Goal: Task Accomplishment & Management: Complete application form

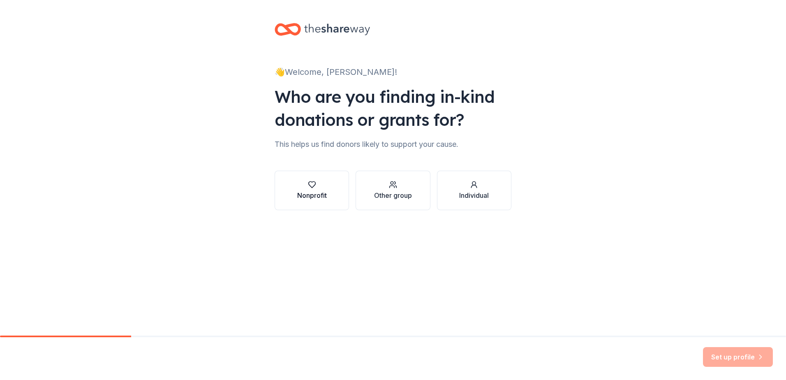
click at [324, 191] on div "Nonprofit" at bounding box center [312, 195] width 30 height 10
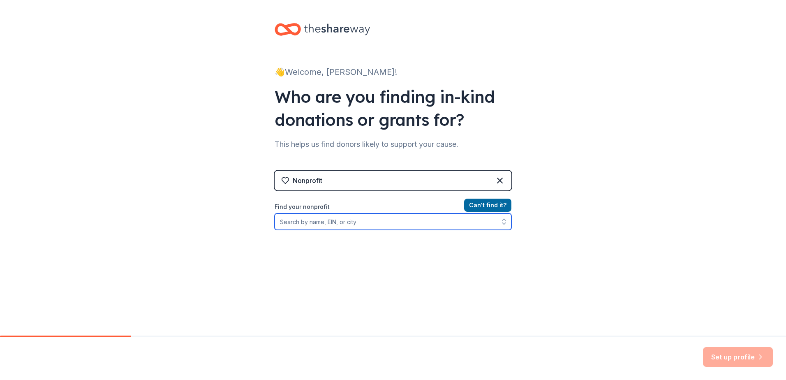
click at [352, 225] on input "Find your nonprofit" at bounding box center [393, 221] width 237 height 16
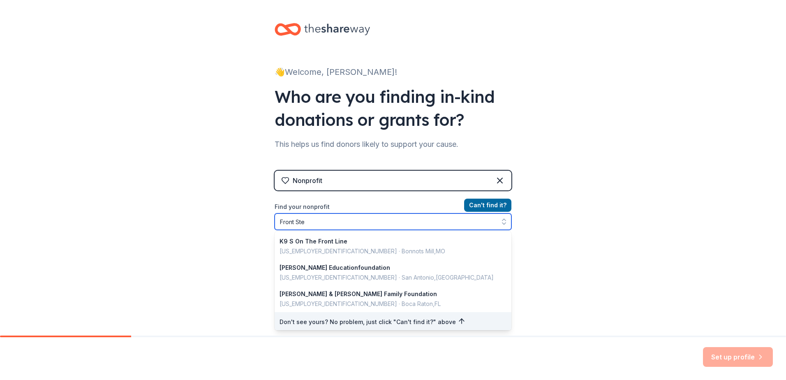
type input "Front Step"
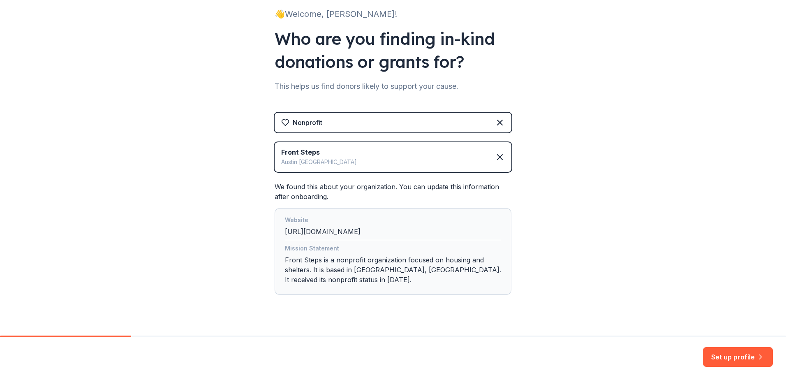
scroll to position [73, 0]
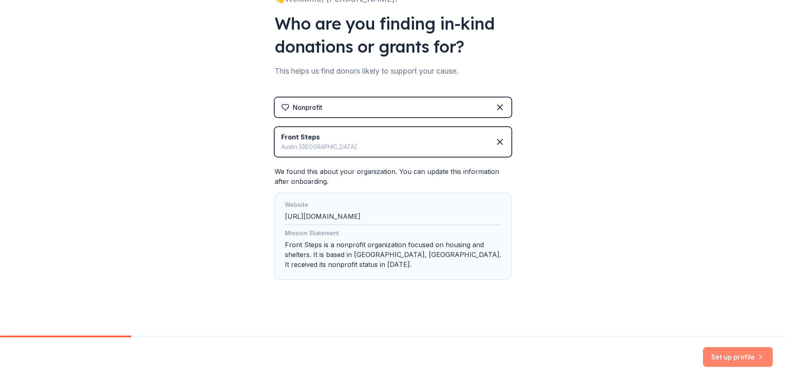
click at [716, 353] on button "Set up profile" at bounding box center [738, 357] width 70 height 20
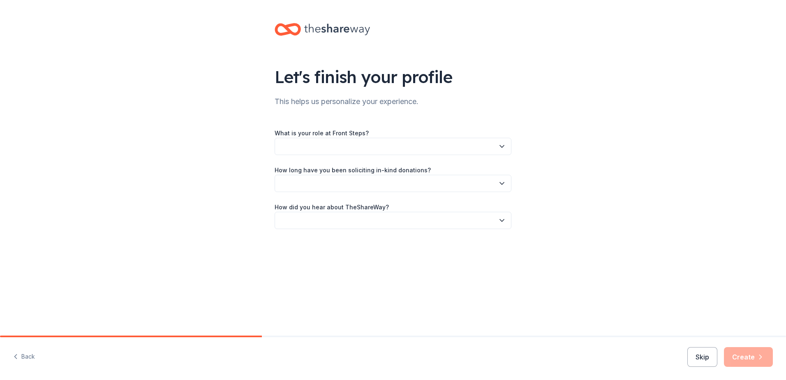
click at [382, 147] on button "button" at bounding box center [393, 146] width 237 height 17
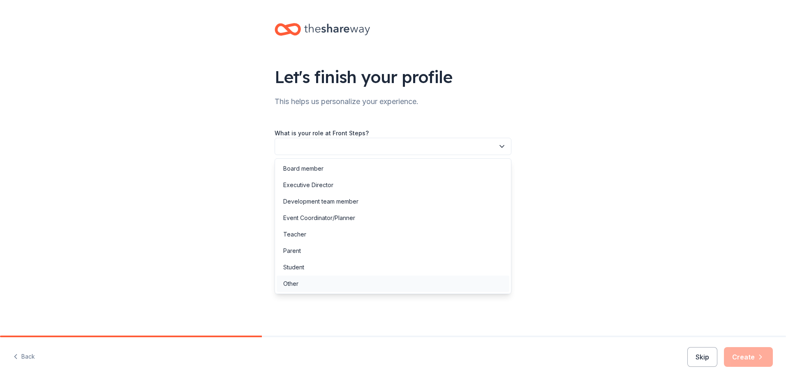
click at [314, 286] on div "Other" at bounding box center [393, 283] width 233 height 16
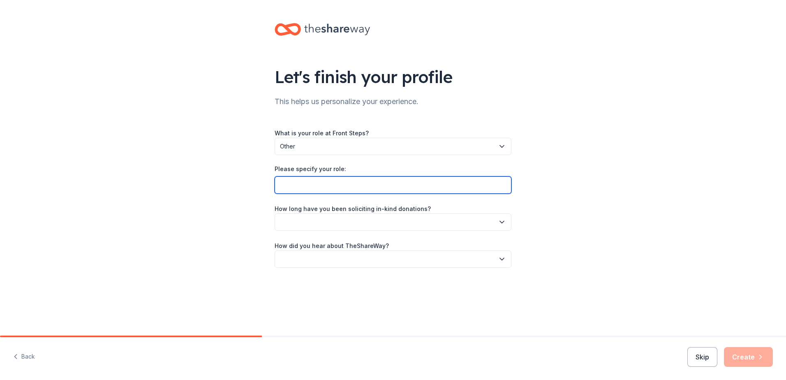
click at [340, 182] on input "Please specify your role:" at bounding box center [393, 184] width 237 height 17
click at [333, 185] on input "Program Support Specialist" at bounding box center [393, 184] width 237 height 17
type input "Program Support Specialist"
click at [353, 225] on button "button" at bounding box center [393, 221] width 237 height 17
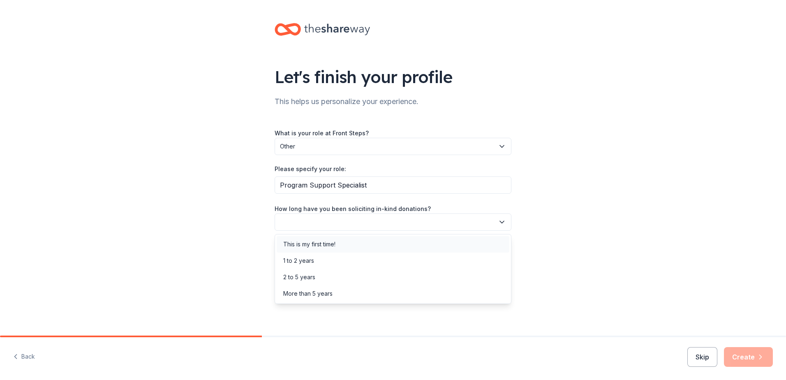
click at [347, 245] on div "This is my first time!" at bounding box center [393, 244] width 233 height 16
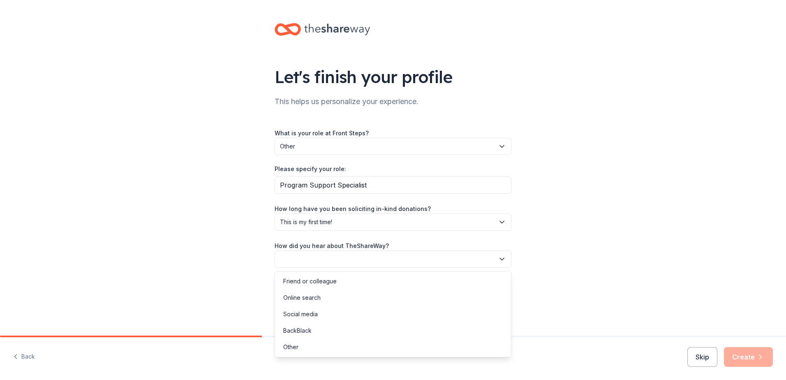
click at [347, 258] on button "button" at bounding box center [393, 258] width 237 height 17
click at [333, 296] on div "Online search" at bounding box center [393, 297] width 233 height 16
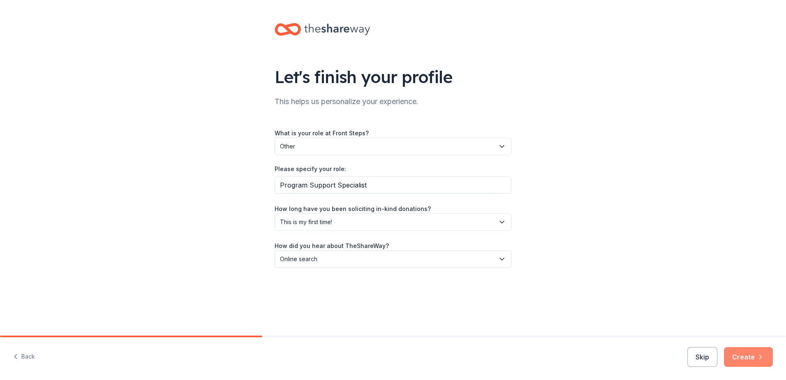
click at [730, 360] on button "Create" at bounding box center [748, 357] width 49 height 20
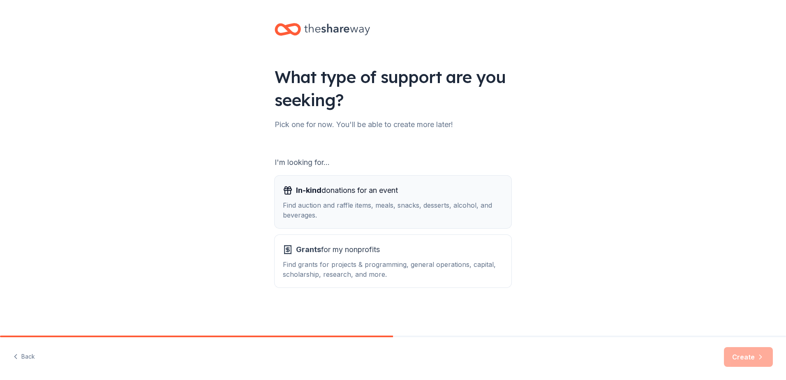
click at [392, 192] on span "In-kind donations for an event" at bounding box center [347, 190] width 102 height 13
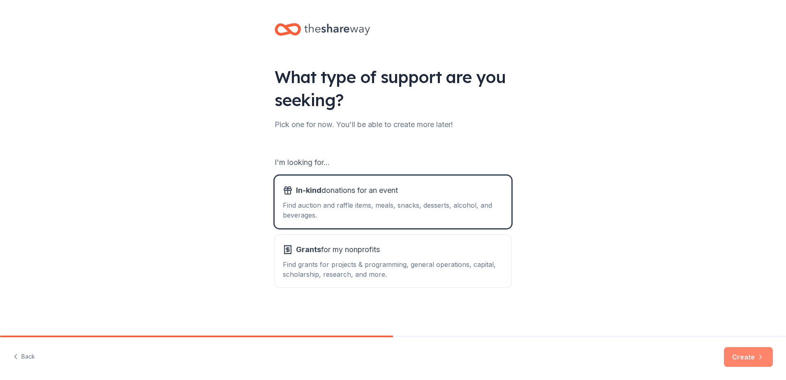
click at [757, 355] on icon "button" at bounding box center [760, 357] width 8 height 8
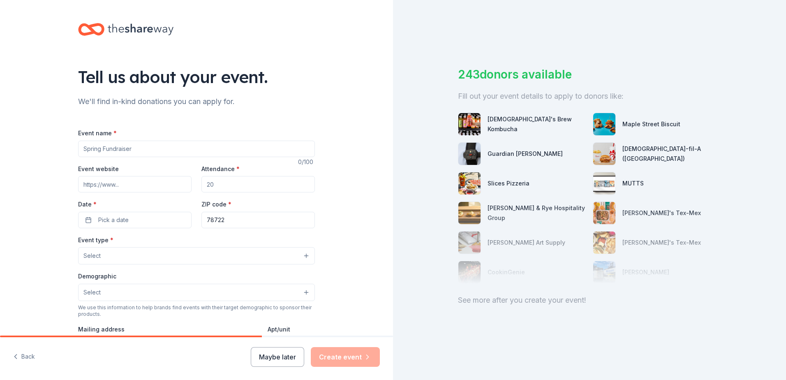
click at [205, 150] on input "Event name *" at bounding box center [196, 149] width 237 height 16
type input "The Front Steps Open"
click at [130, 186] on input "Event website" at bounding box center [134, 184] width 113 height 16
click at [113, 183] on input "Event website" at bounding box center [134, 184] width 113 height 16
paste input "[URL][DOMAIN_NAME]"
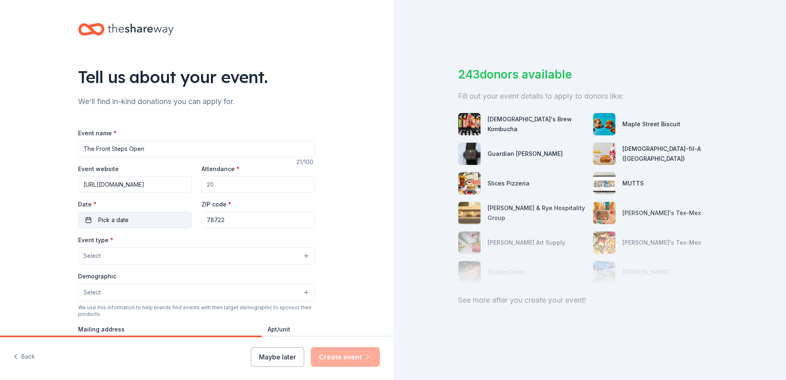
scroll to position [0, 21]
type input "[URL][DOMAIN_NAME]"
click at [222, 183] on input "Attendance *" at bounding box center [257, 184] width 113 height 16
type input "60"
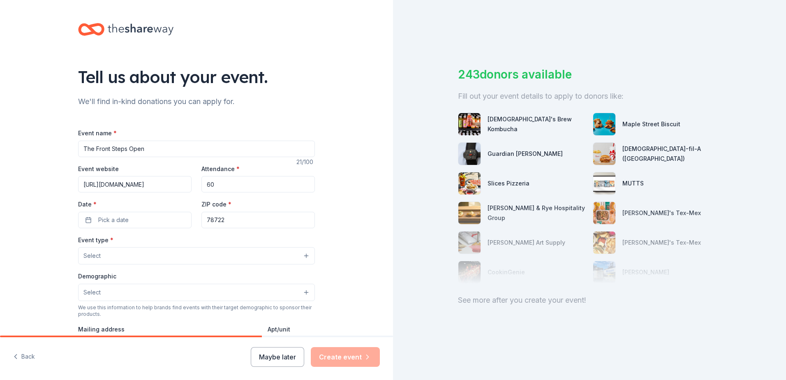
drag, startPoint x: 310, startPoint y: 254, endPoint x: 302, endPoint y: 255, distance: 7.5
click at [309, 254] on button "Select" at bounding box center [196, 255] width 237 height 17
click at [302, 255] on button "Select" at bounding box center [196, 255] width 237 height 17
click at [301, 252] on button "Select" at bounding box center [196, 255] width 237 height 17
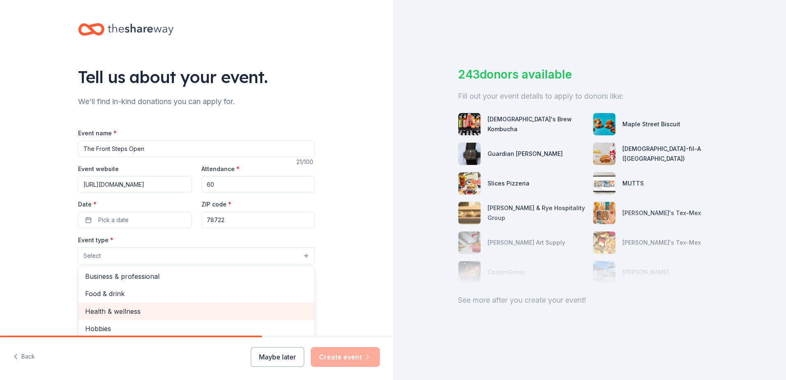
scroll to position [28, 0]
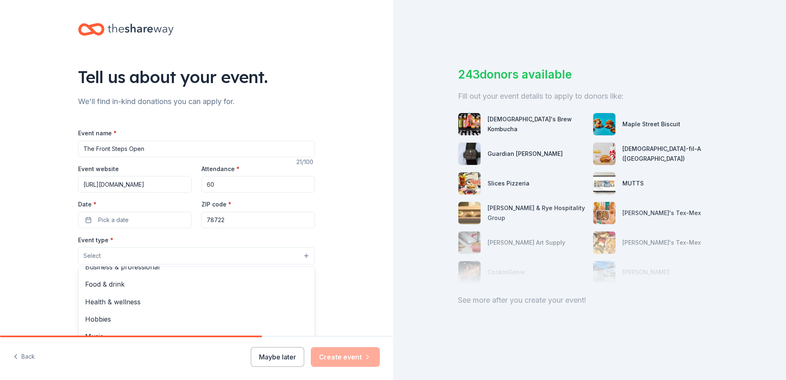
click at [268, 360] on div "Tell us about your event. We'll find in-kind donations you can apply for. Event…" at bounding box center [196, 190] width 393 height 380
click at [302, 254] on button "Select" at bounding box center [196, 255] width 237 height 17
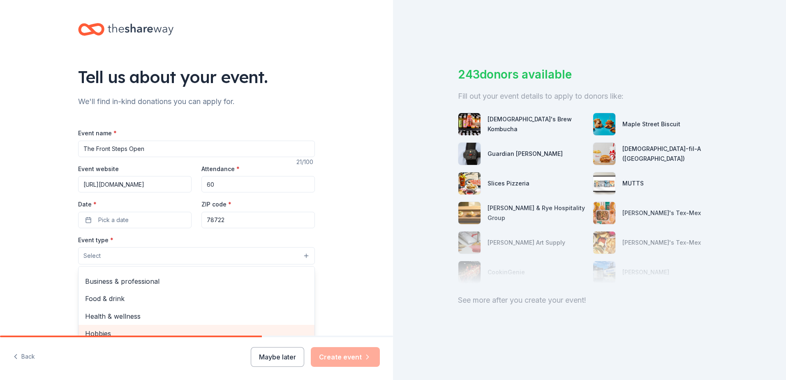
scroll to position [0, 0]
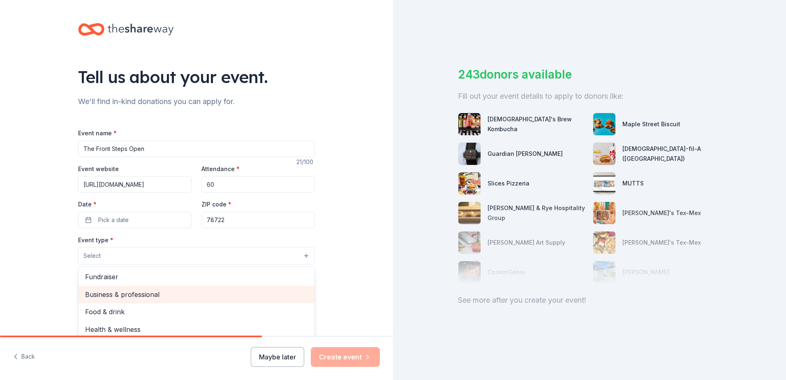
click at [180, 295] on span "Business & professional" at bounding box center [196, 294] width 223 height 11
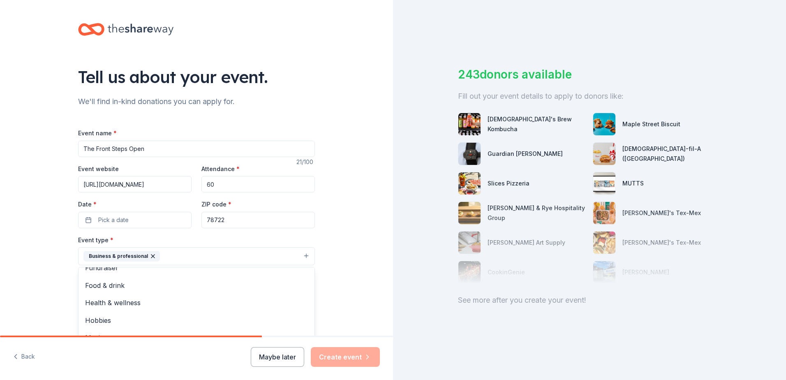
click at [386, 263] on div "Tell us about your event. We'll find in-kind donations you can apply for. Event…" at bounding box center [196, 274] width 393 height 548
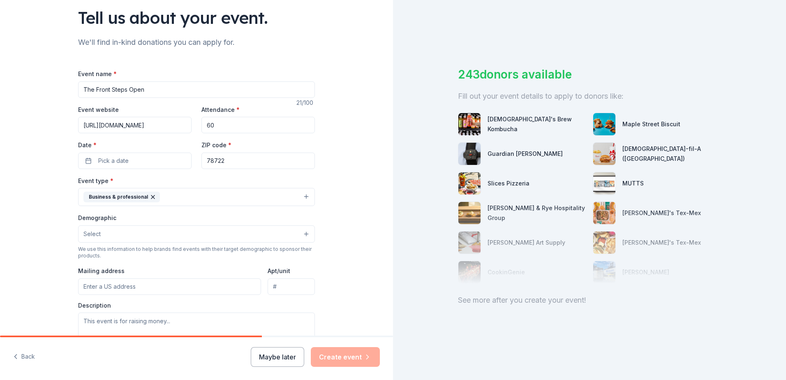
scroll to position [82, 0]
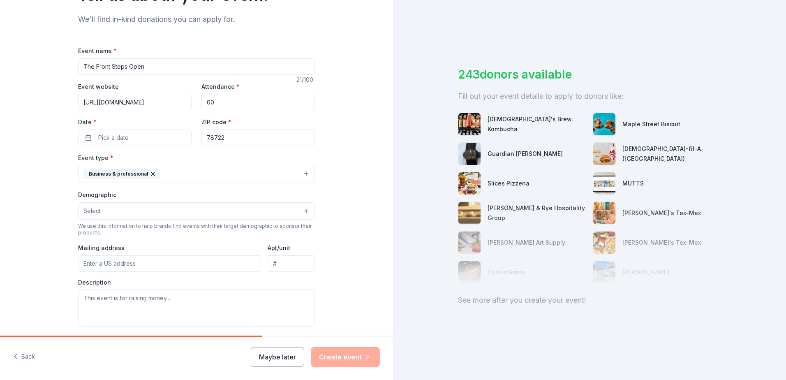
click at [300, 215] on button "Select" at bounding box center [196, 210] width 237 height 17
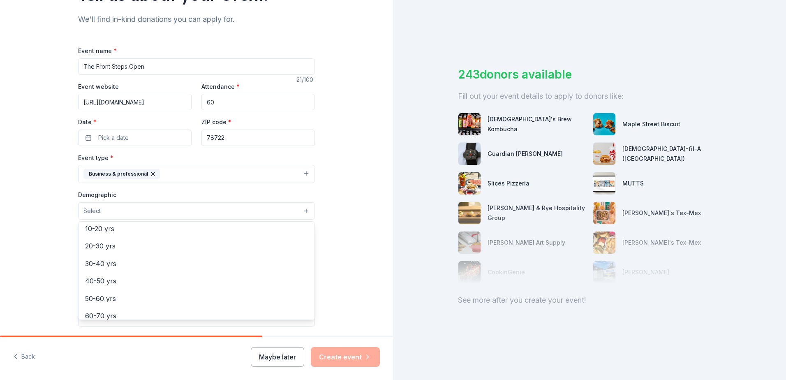
scroll to position [9, 0]
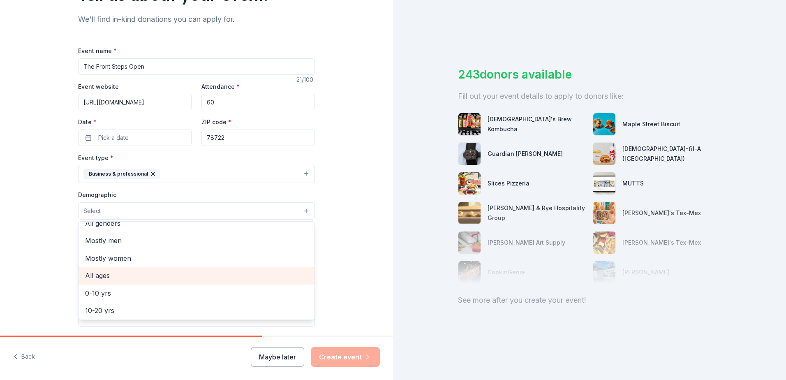
click at [155, 280] on span "All ages" at bounding box center [196, 275] width 223 height 11
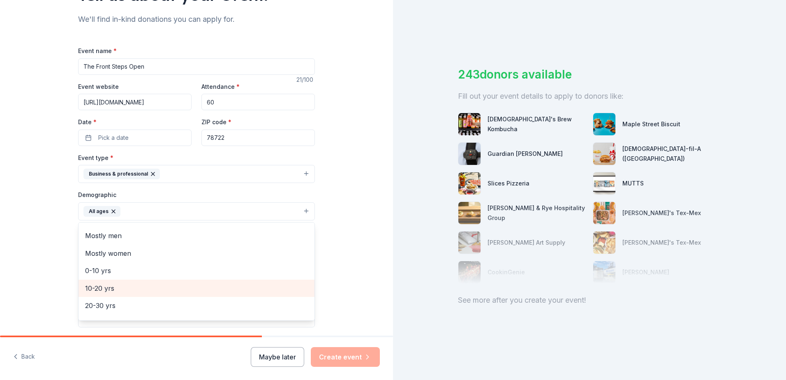
scroll to position [0, 0]
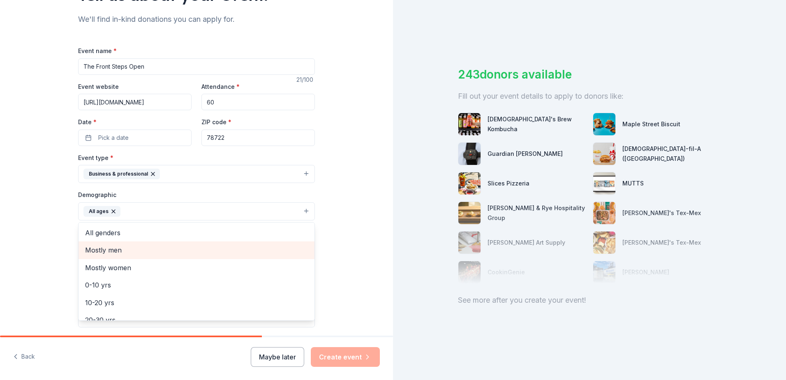
click at [176, 252] on span "Mostly men" at bounding box center [196, 250] width 223 height 11
click at [175, 254] on span "Mostly women" at bounding box center [196, 250] width 223 height 11
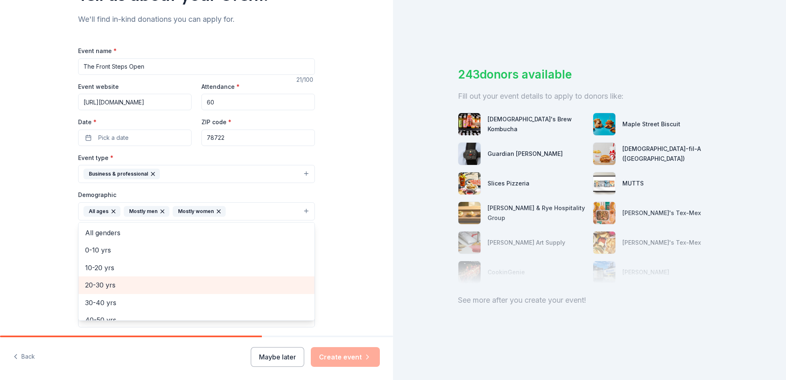
click at [167, 289] on span "20-30 yrs" at bounding box center [196, 285] width 223 height 11
click at [167, 291] on div "30-40 yrs" at bounding box center [197, 284] width 236 height 17
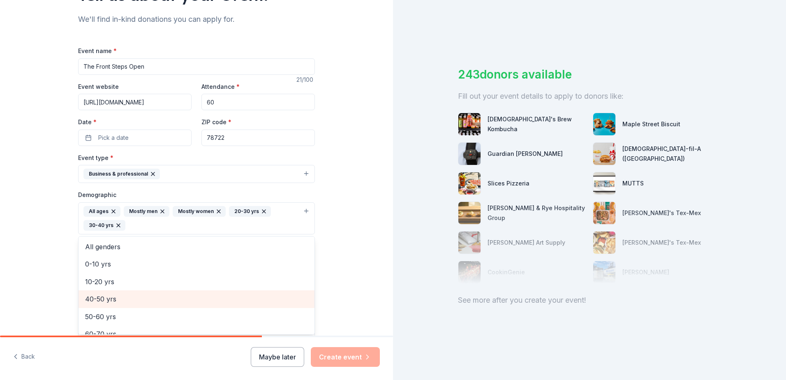
click at [166, 294] on span "40-50 yrs" at bounding box center [196, 299] width 223 height 11
click at [166, 298] on span "50-60 yrs" at bounding box center [196, 299] width 223 height 11
click at [166, 298] on span "60-70 yrs" at bounding box center [196, 299] width 223 height 11
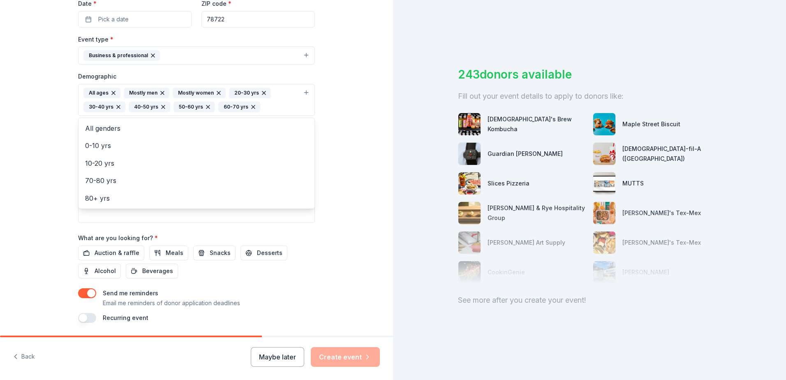
scroll to position [227, 0]
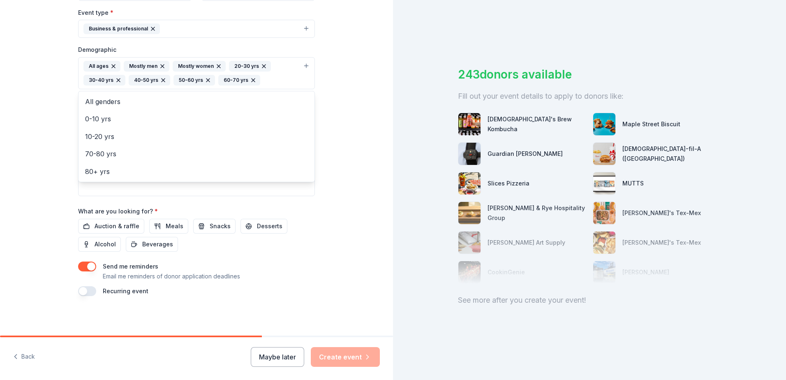
click at [354, 212] on div "Tell us about your event. We'll find in-kind donations you can apply for. Event…" at bounding box center [196, 54] width 393 height 563
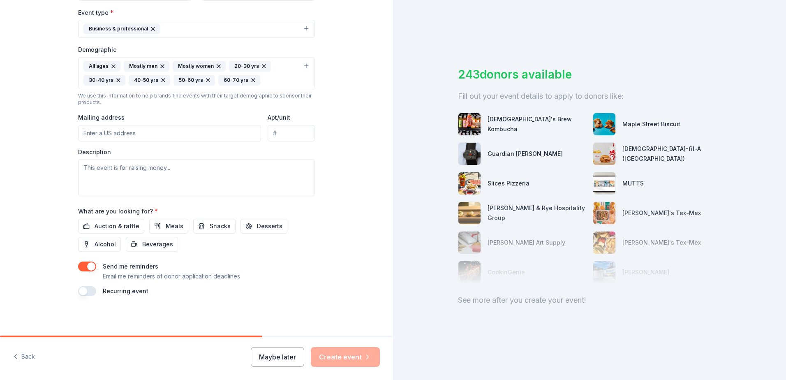
click at [173, 136] on input "Mailing address" at bounding box center [169, 133] width 183 height 16
click at [280, 139] on input "Apt/unit" at bounding box center [291, 133] width 47 height 16
click at [221, 163] on textarea at bounding box center [196, 177] width 237 height 37
click at [202, 136] on input "[STREET_ADDRESS]" at bounding box center [169, 133] width 183 height 16
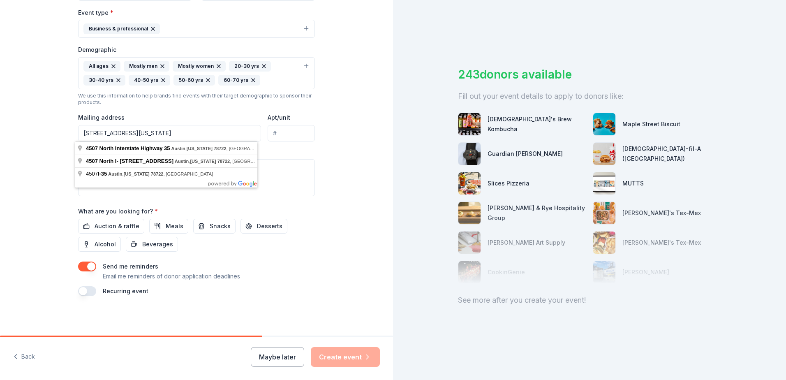
type input "[STREET_ADDRESS][US_STATE]"
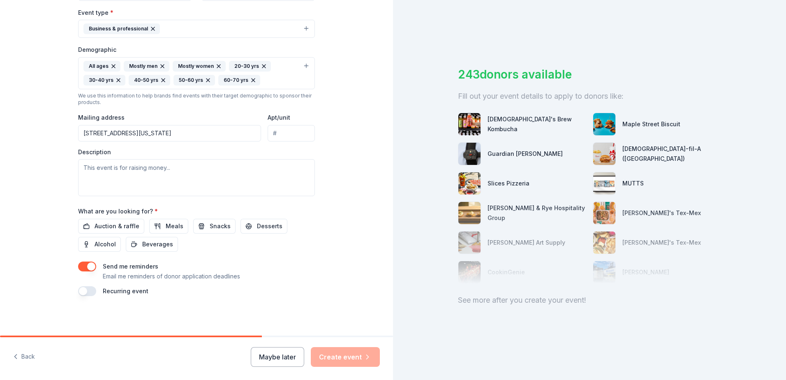
click at [314, 185] on div "Tell us about your event. We'll find in-kind donations you can apply for. Event…" at bounding box center [196, 54] width 263 height 563
click at [195, 177] on textarea at bounding box center [196, 177] width 237 height 37
paste textarea "[URL][DOMAIN_NAME]"
type textarea "h"
click at [157, 178] on textarea at bounding box center [196, 177] width 237 height 37
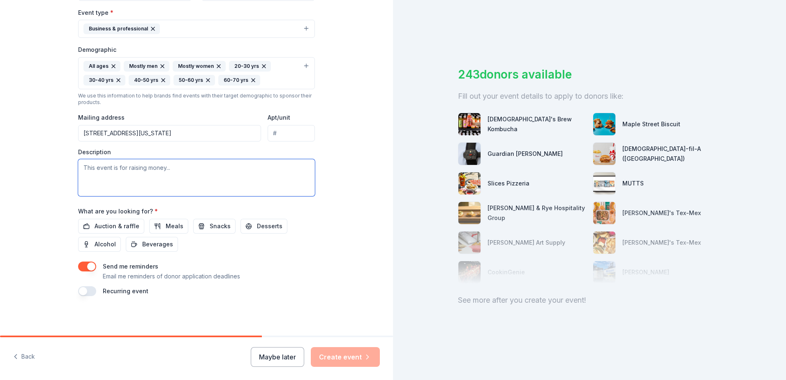
paste textarea "Lore ipsumdolo, si amet co Adip Elits, doe T incidid ut l Etdolor Magnaal Enima…"
type textarea "Lore ipsumdolo, si amet co Adip Elits, doe T incidid ut l Etdolor Magnaal Enima…"
click at [117, 229] on span "Auction & raffle" at bounding box center [117, 226] width 45 height 10
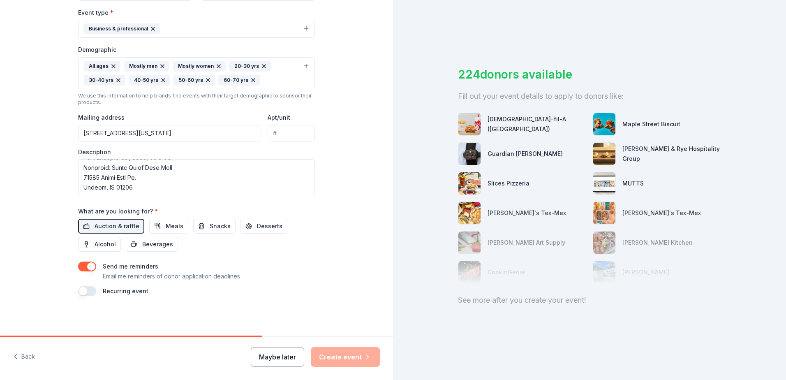
click at [290, 358] on button "Maybe later" at bounding box center [277, 357] width 53 height 20
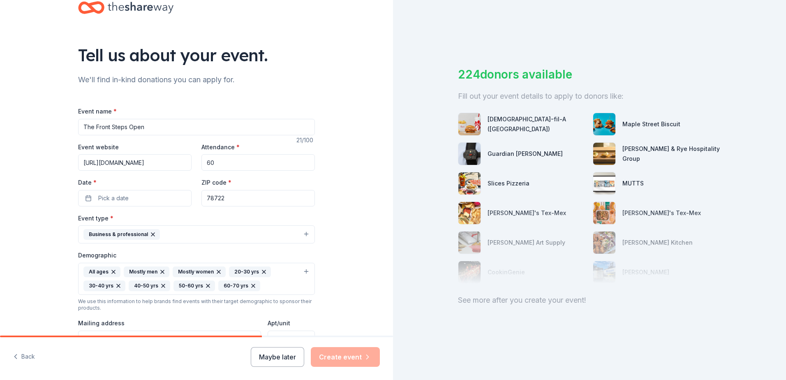
scroll to position [0, 0]
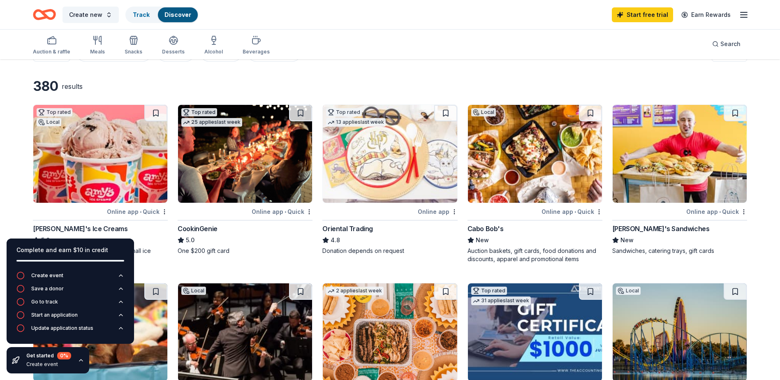
scroll to position [41, 0]
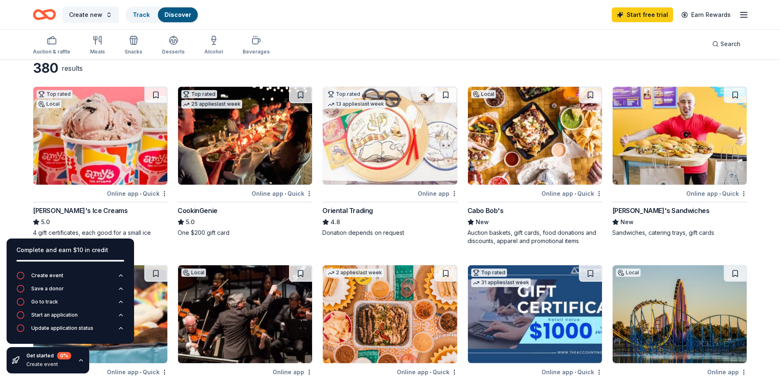
click at [476, 72] on div "380 results" at bounding box center [390, 68] width 714 height 16
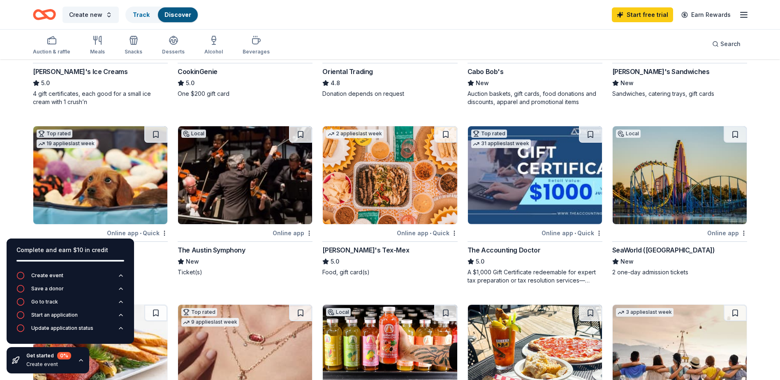
scroll to position [206, 0]
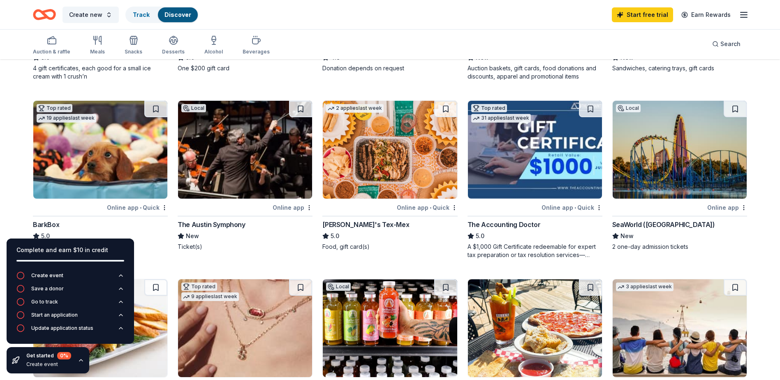
click at [424, 186] on img at bounding box center [390, 150] width 134 height 98
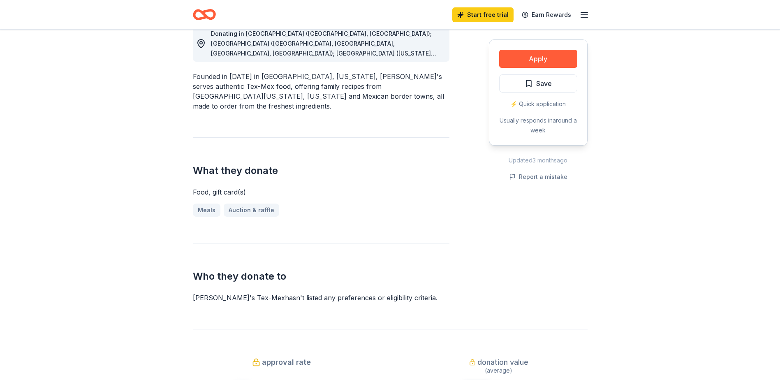
scroll to position [247, 0]
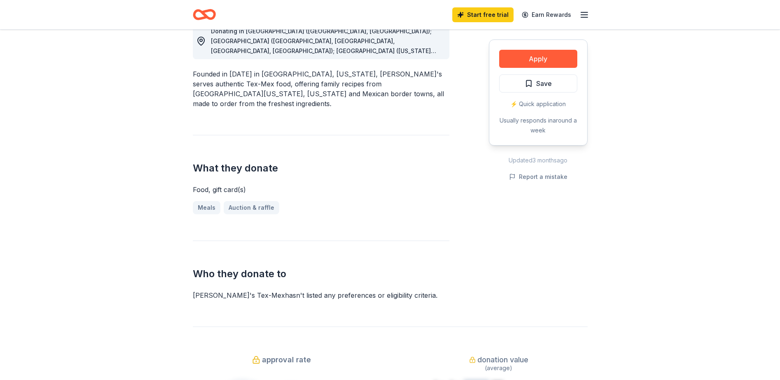
click at [277, 220] on div "Donating in [GEOGRAPHIC_DATA] ([GEOGRAPHIC_DATA], [GEOGRAPHIC_DATA]); [GEOGRAPH…" at bounding box center [321, 151] width 257 height 297
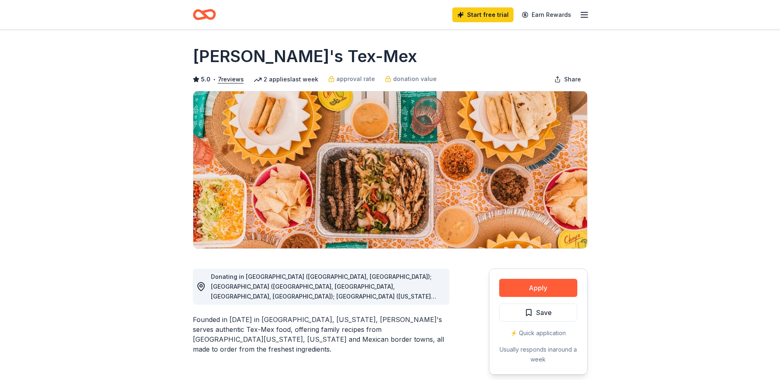
scroll to position [0, 0]
